Goal: Obtain resource: Obtain resource

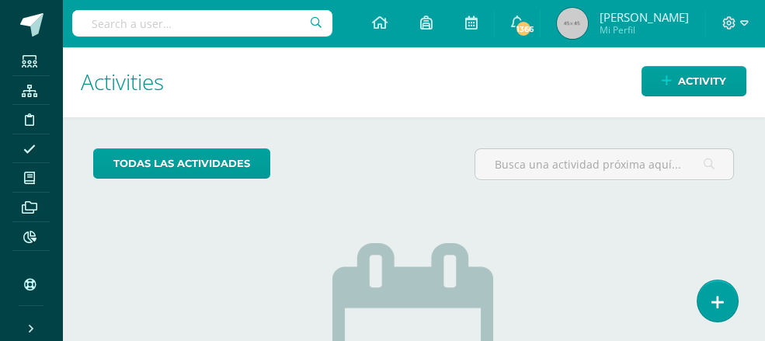
click at [93, 19] on input "text" at bounding box center [202, 23] width 260 height 26
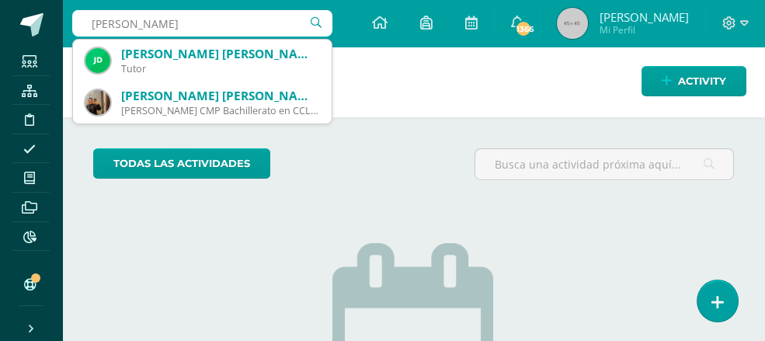
type input "juan carlos rafael c"
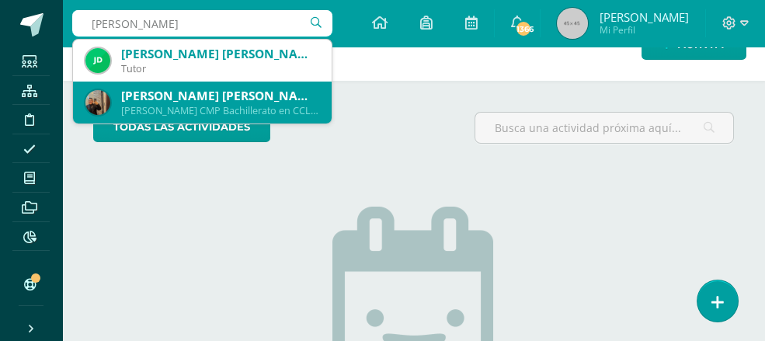
click at [201, 97] on div "[PERSON_NAME] [PERSON_NAME]" at bounding box center [220, 96] width 198 height 16
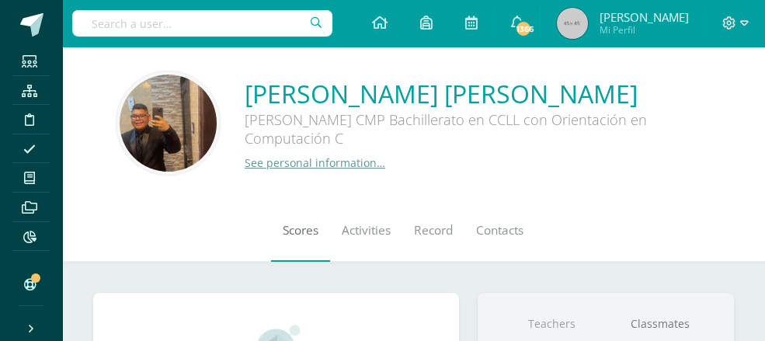
click at [283, 234] on span "Scores" at bounding box center [301, 230] width 36 height 16
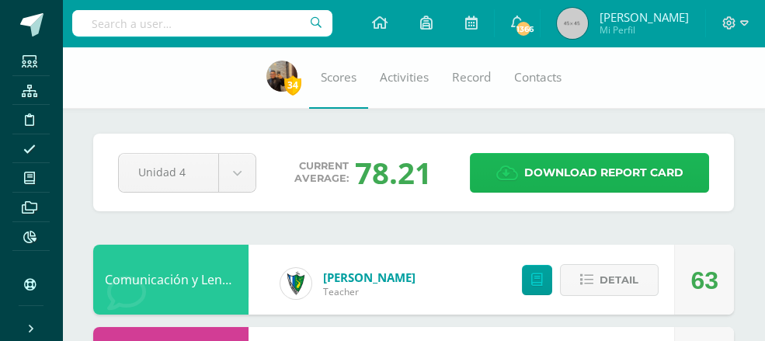
click at [561, 172] on span "Download report card" at bounding box center [603, 173] width 159 height 38
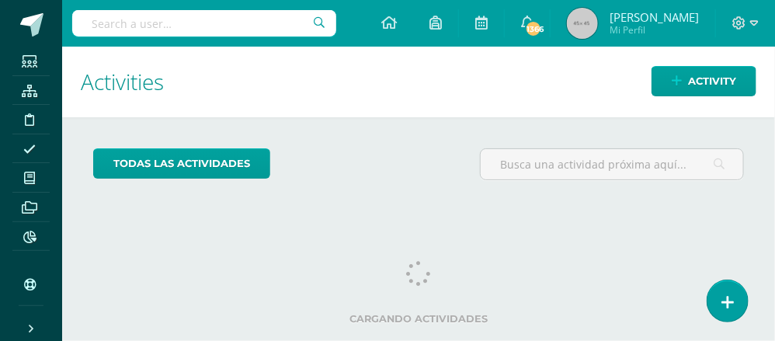
click at [113, 15] on input "text" at bounding box center [204, 23] width 264 height 26
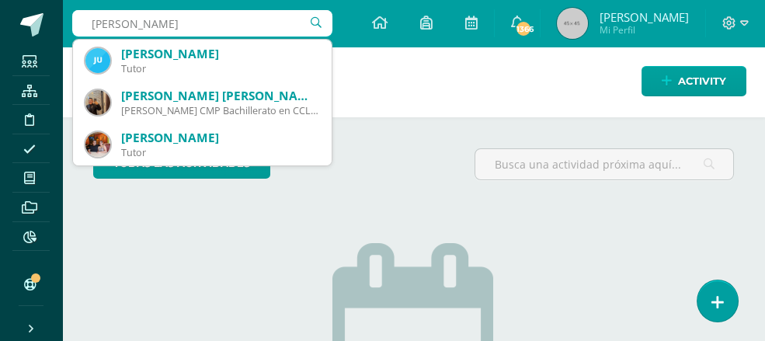
type input "juan carlos chacón bonilla"
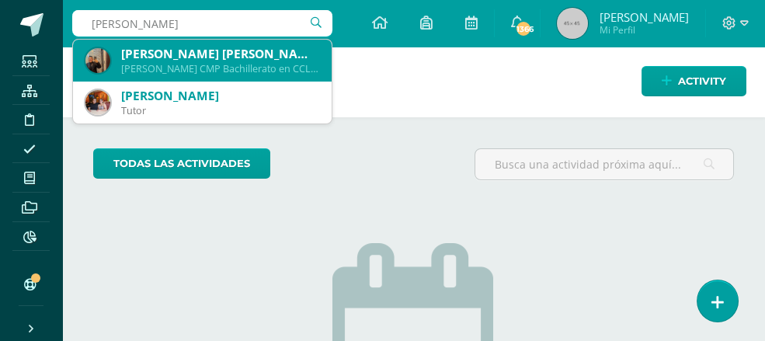
click at [186, 60] on div "[PERSON_NAME] [PERSON_NAME]" at bounding box center [220, 54] width 198 height 16
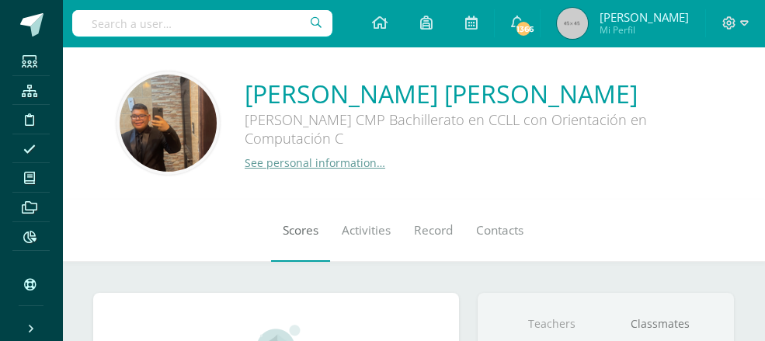
click at [283, 231] on span "Scores" at bounding box center [301, 230] width 36 height 16
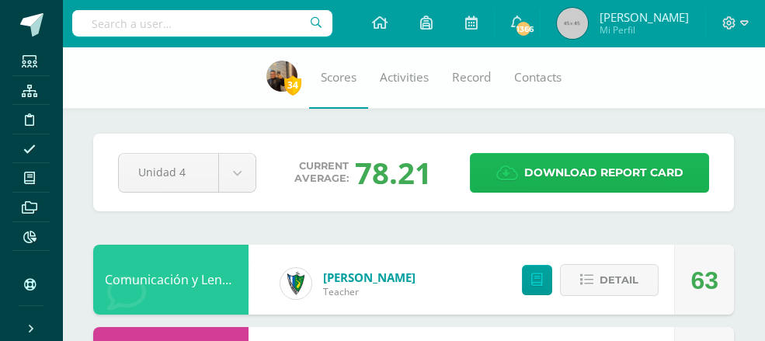
click at [589, 165] on span "Download report card" at bounding box center [603, 173] width 159 height 38
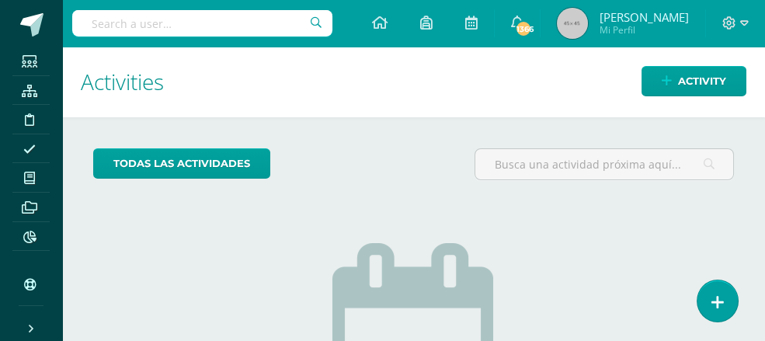
click at [97, 19] on input "text" at bounding box center [202, 23] width 260 height 26
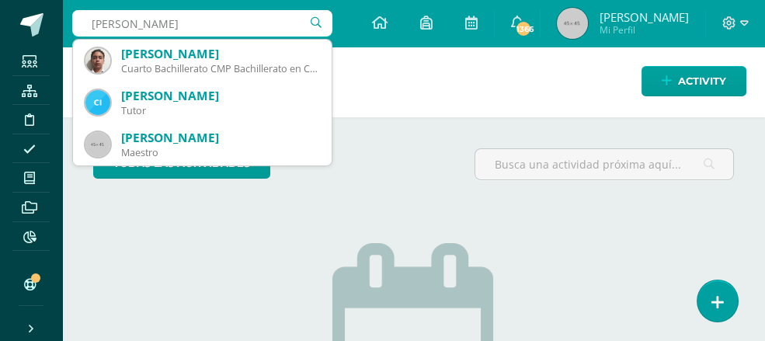
type input "andre sebastian bonilla pineda"
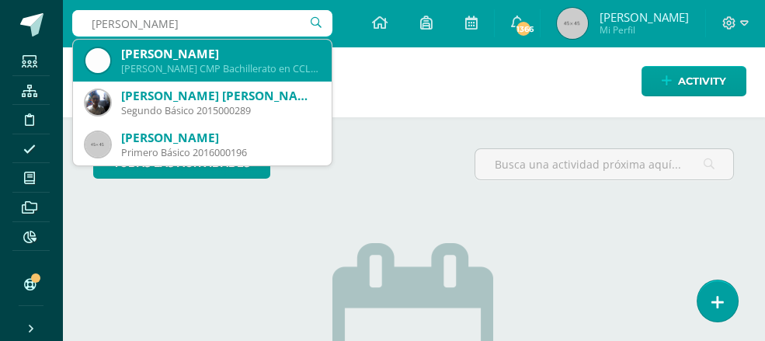
click at [196, 55] on div "[PERSON_NAME]" at bounding box center [220, 54] width 198 height 16
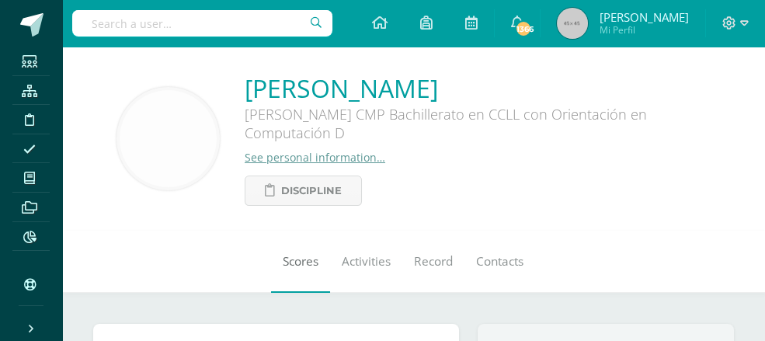
click at [283, 269] on span "Scores" at bounding box center [301, 261] width 36 height 16
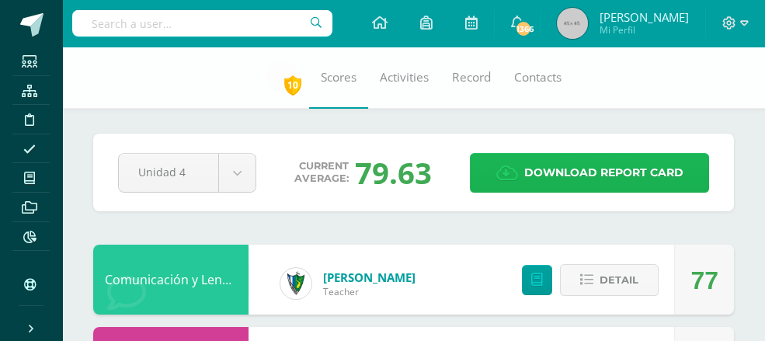
click at [588, 169] on span "Download report card" at bounding box center [603, 173] width 159 height 38
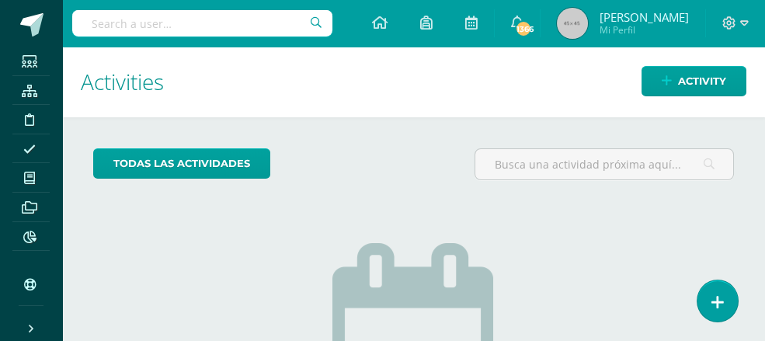
click at [94, 21] on input "text" at bounding box center [202, 23] width 260 height 26
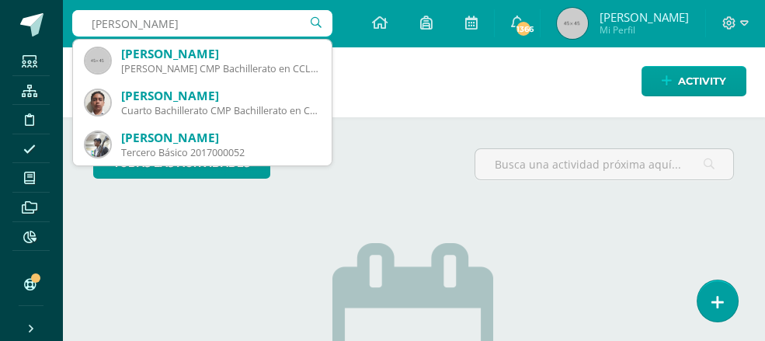
type input "sebastian alejandro gonzalez garcia"
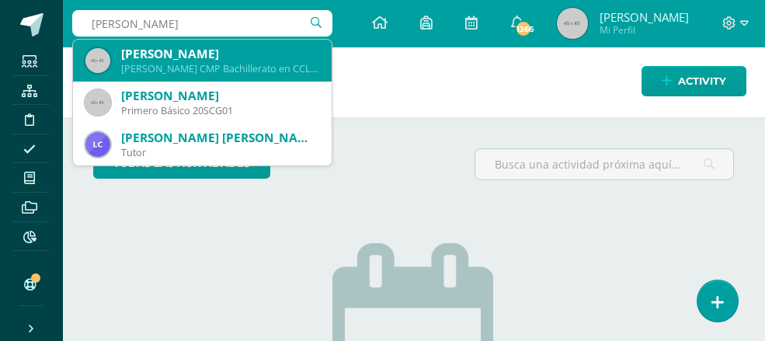
click at [162, 72] on div "Quinto Bachillerato CMP Bachillerato en CCLL con Orientación en Computación 201…" at bounding box center [220, 68] width 198 height 13
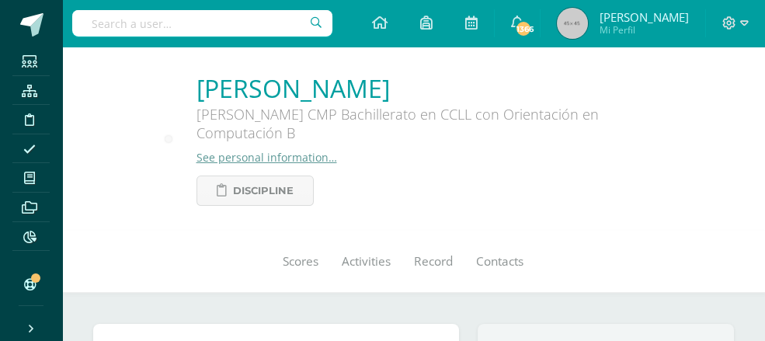
click at [179, 61] on div "Sebastian Alejandro González García Quinto Bachillerato CMP Bachillerato en CCL…" at bounding box center [413, 139] width 703 height 184
click at [276, 273] on link "Scores" at bounding box center [300, 262] width 59 height 62
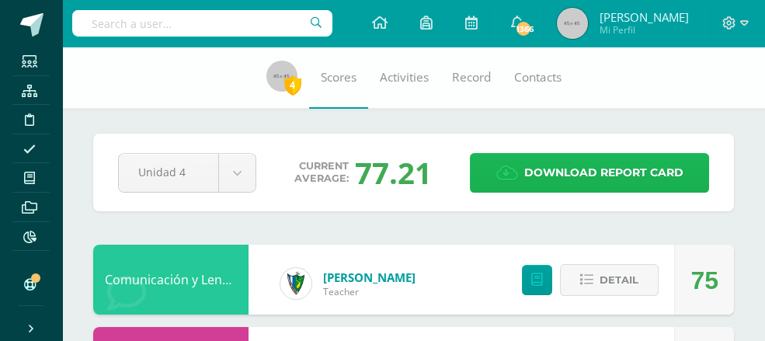
click at [557, 170] on span "Download report card" at bounding box center [603, 173] width 159 height 38
